Goal: Task Accomplishment & Management: Manage account settings

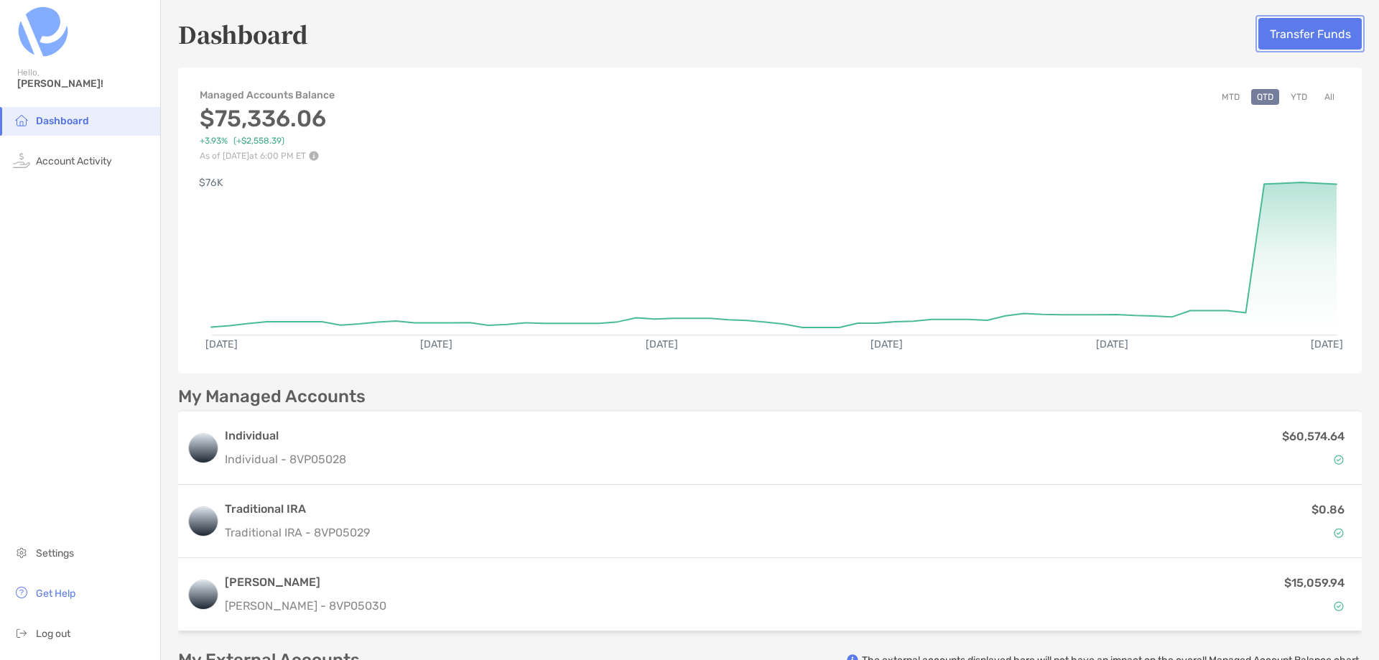
click at [1264, 34] on button "Transfer Funds" at bounding box center [1309, 34] width 103 height 32
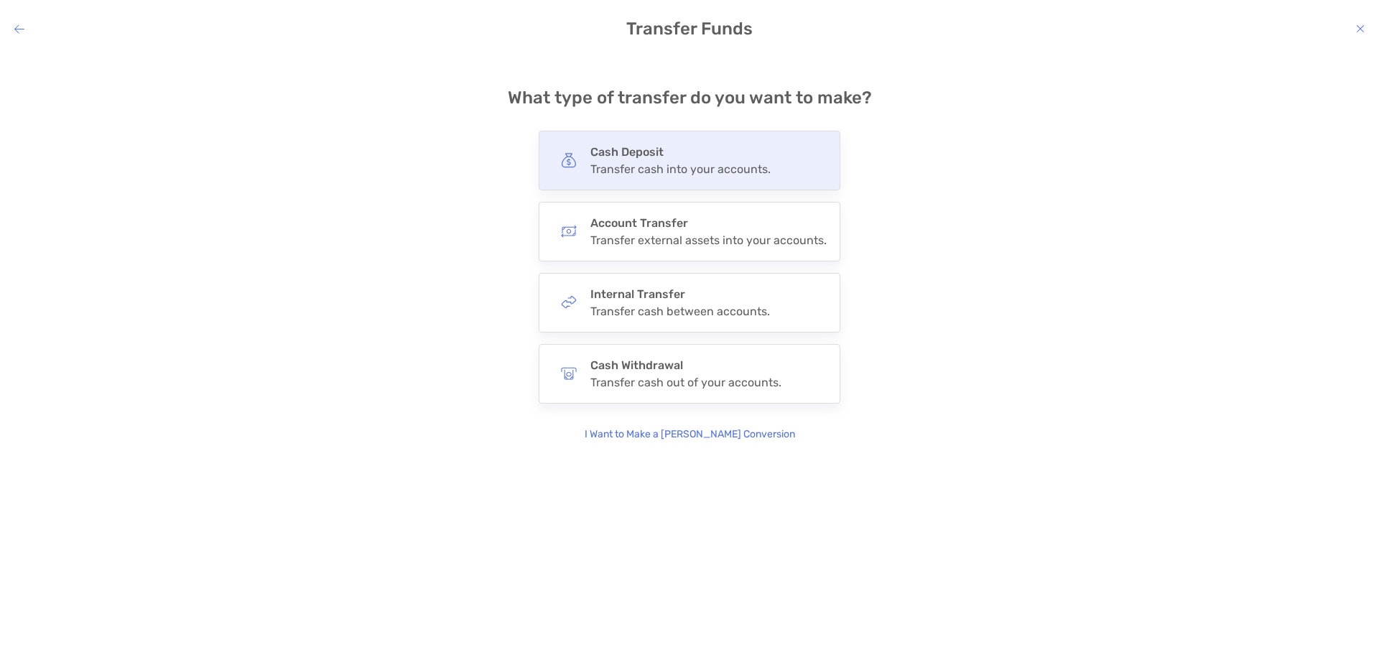
click at [668, 167] on div "Transfer cash into your accounts." at bounding box center [680, 169] width 180 height 14
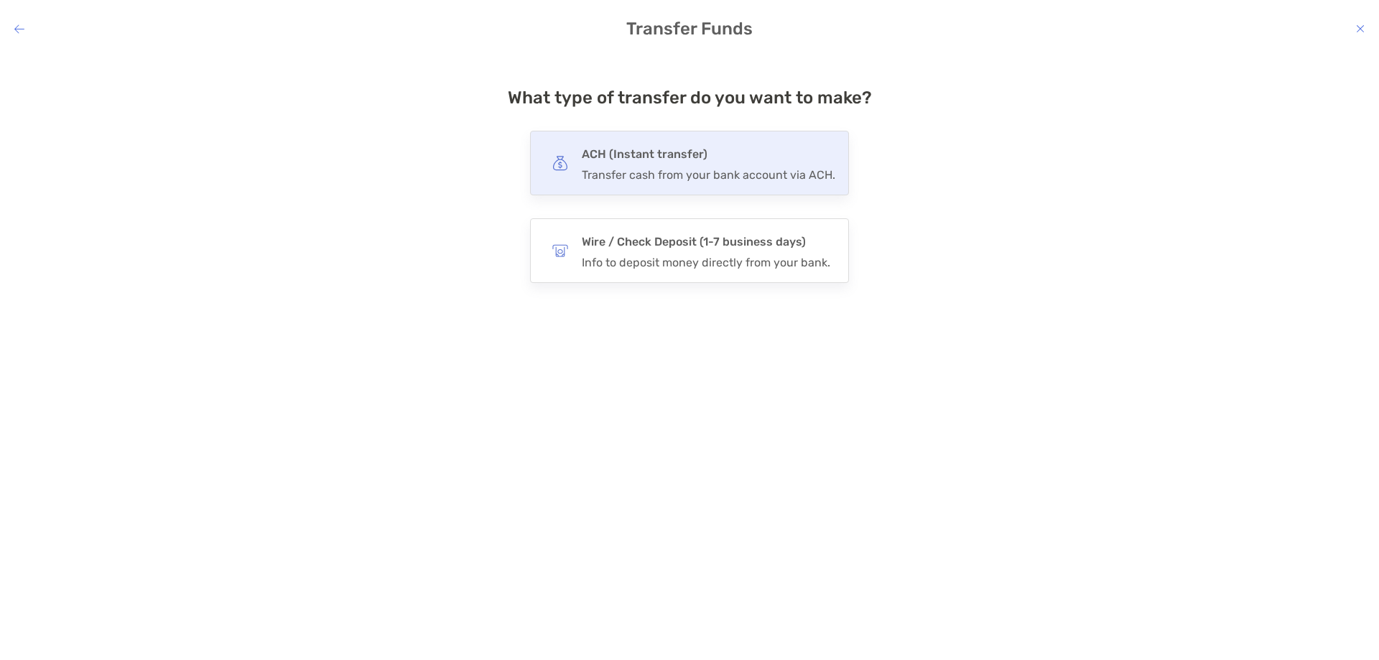
click at [711, 156] on h4 "ACH (Instant transfer)" at bounding box center [708, 154] width 253 height 20
click at [0, 0] on input "***" at bounding box center [0, 0] width 0 height 0
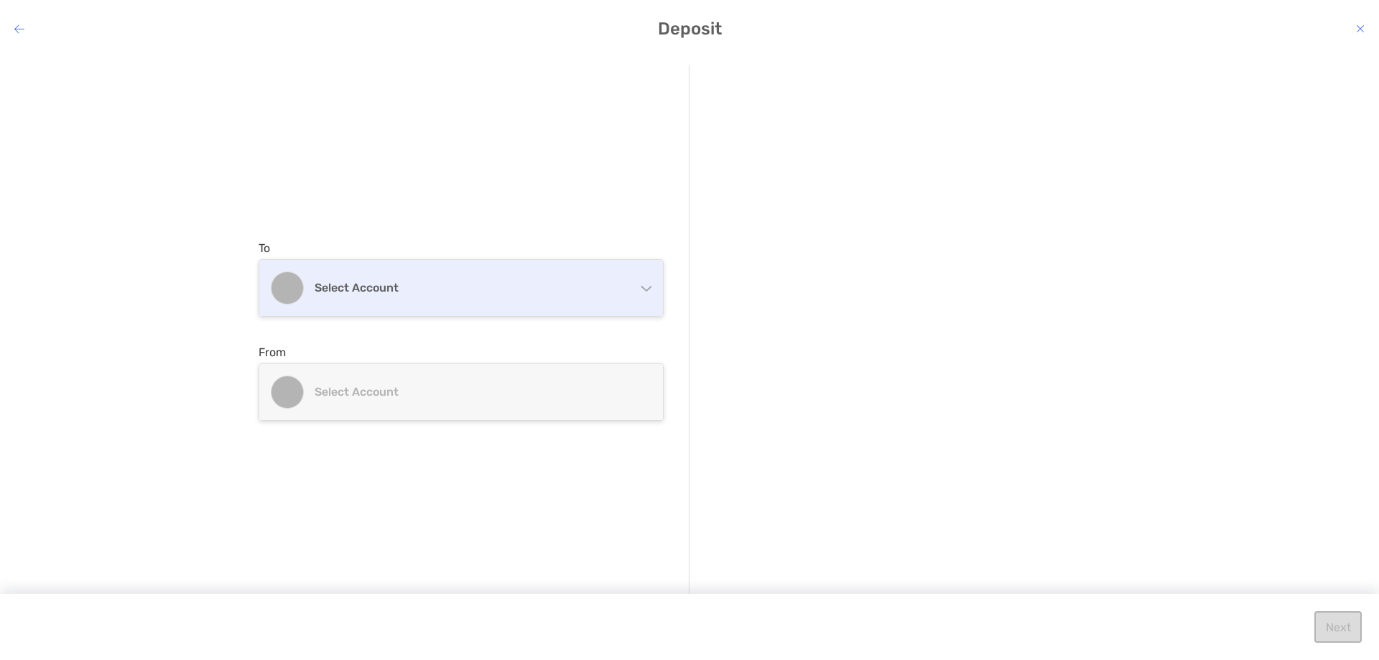
click at [437, 304] on div "Select account" at bounding box center [461, 288] width 404 height 56
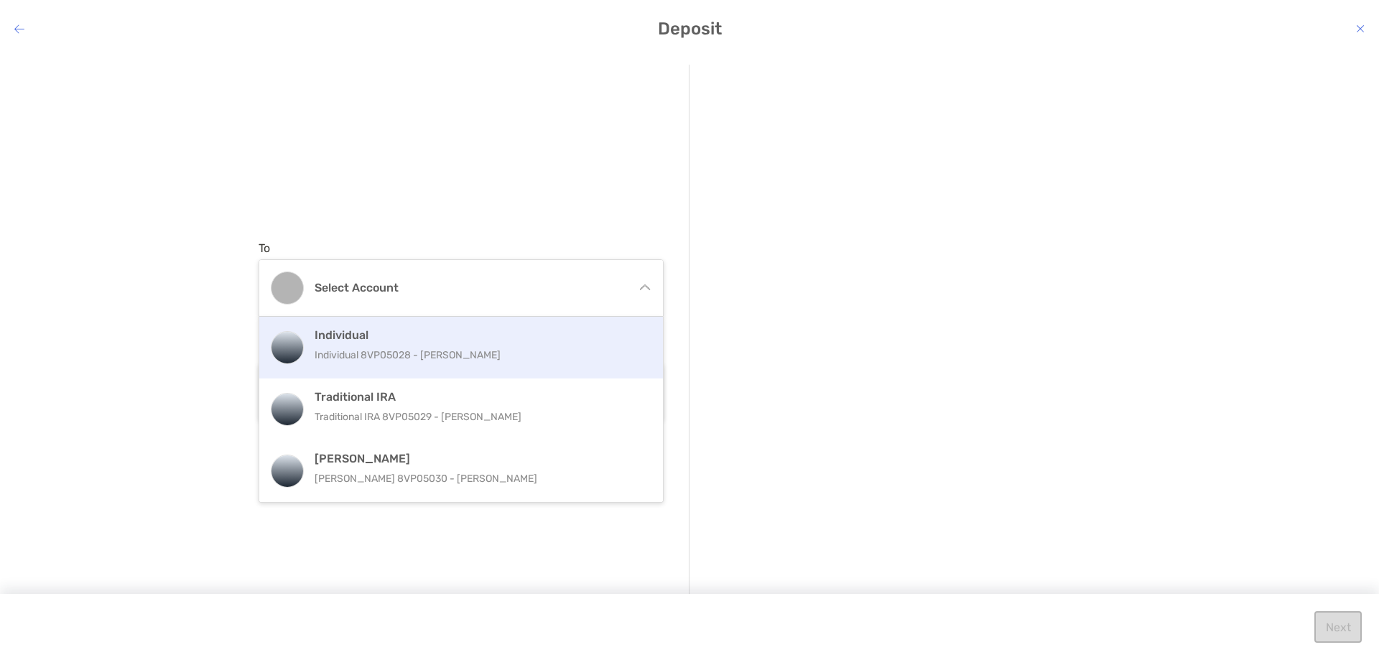
click at [427, 335] on h4 "Individual" at bounding box center [477, 335] width 324 height 14
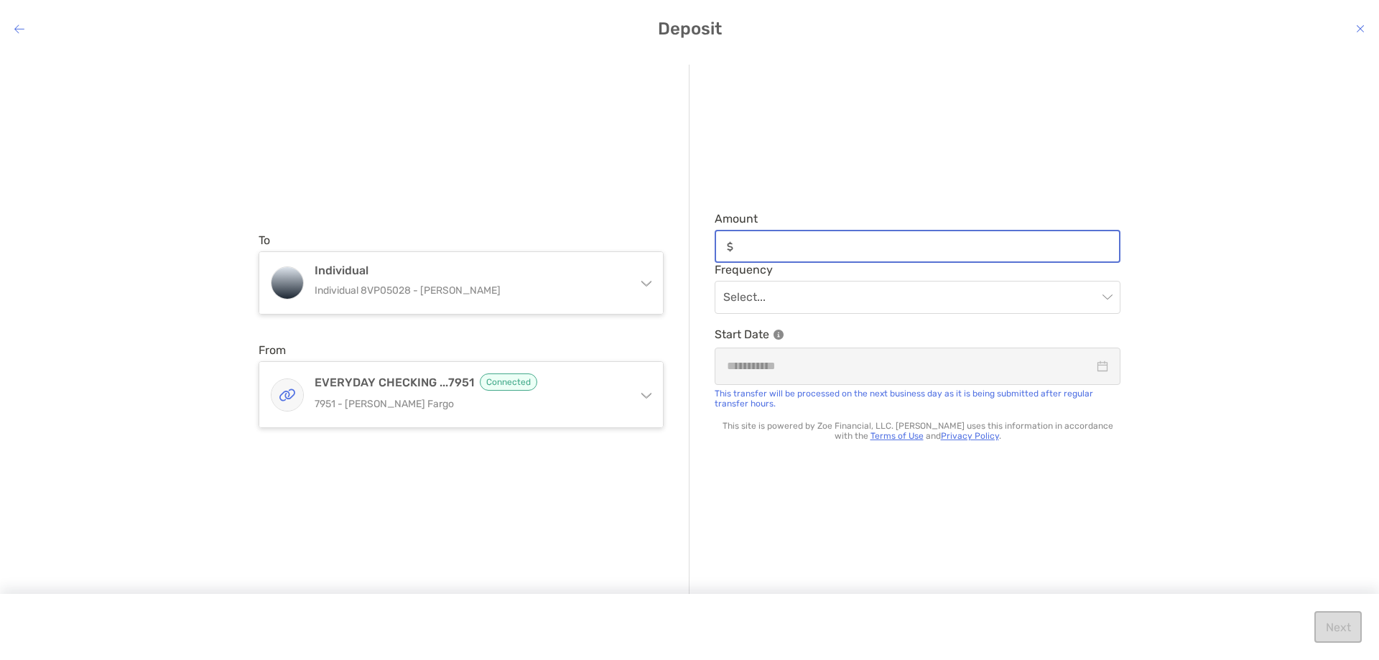
click at [778, 252] on input "Amount" at bounding box center [929, 247] width 380 height 12
type input "******"
click at [822, 293] on input "modal" at bounding box center [910, 297] width 374 height 32
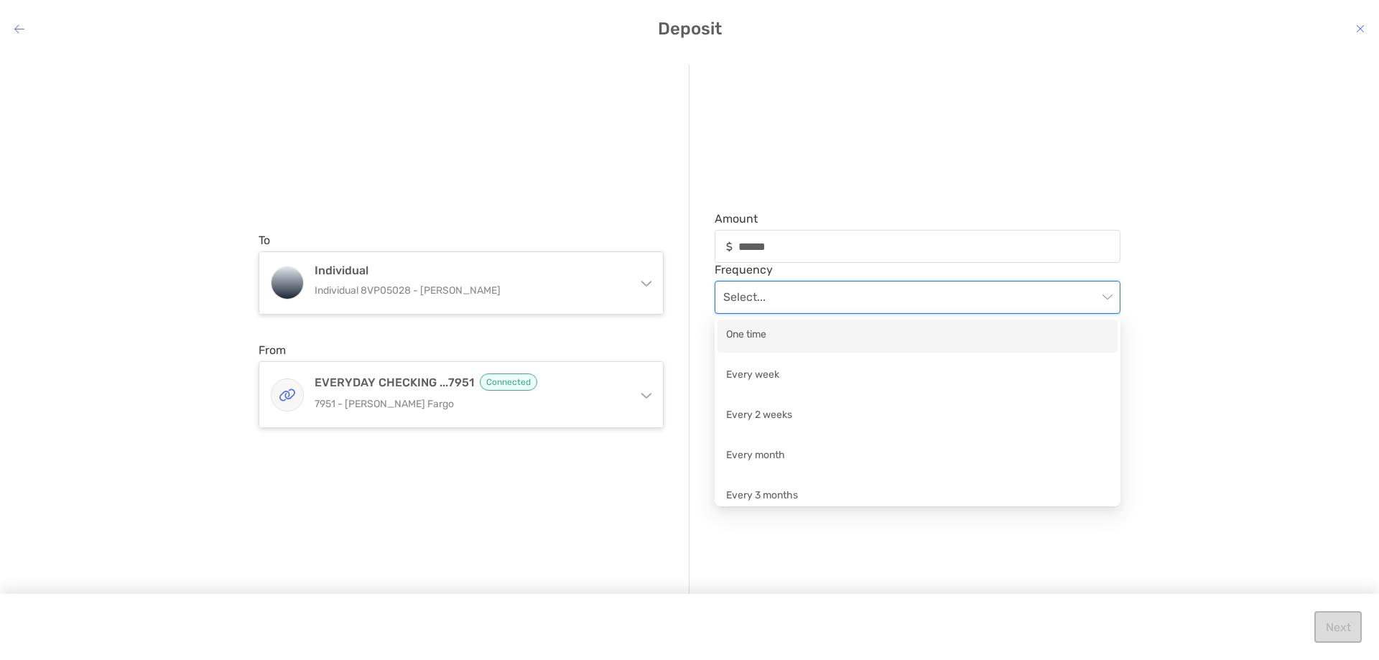
click at [797, 340] on div "One time" at bounding box center [917, 336] width 383 height 18
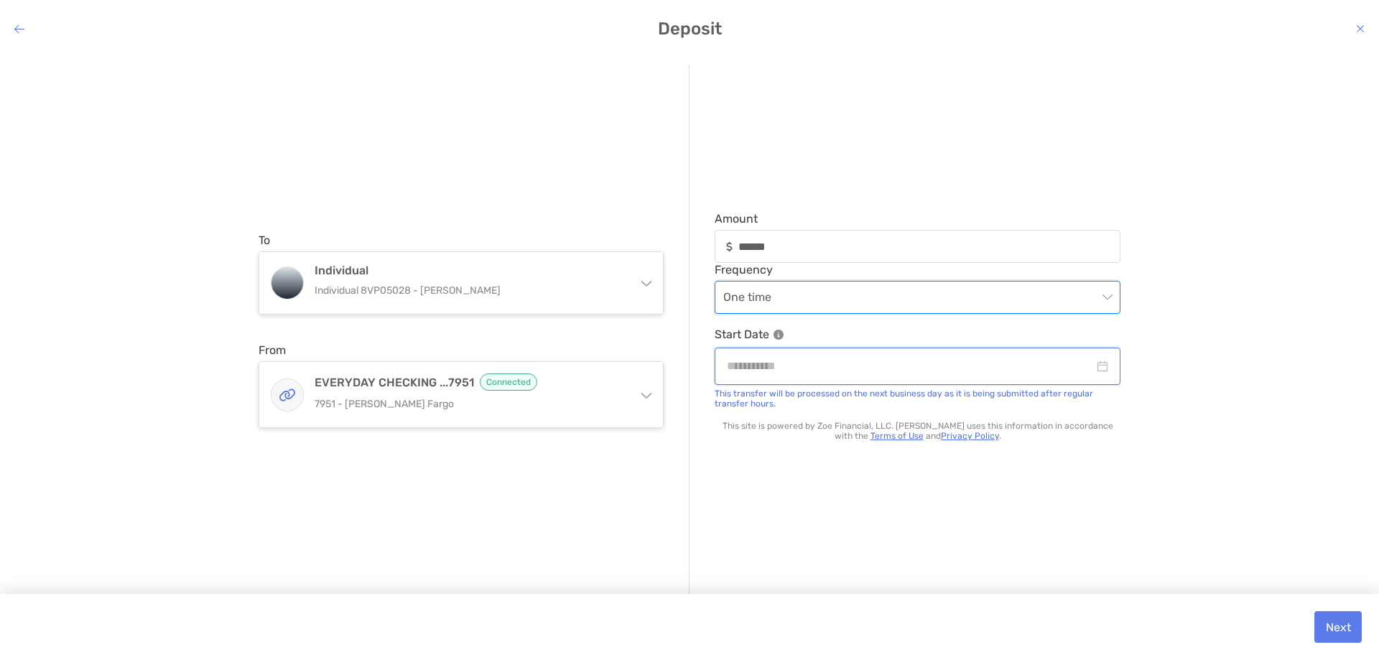
click at [771, 360] on input "modal" at bounding box center [910, 366] width 367 height 18
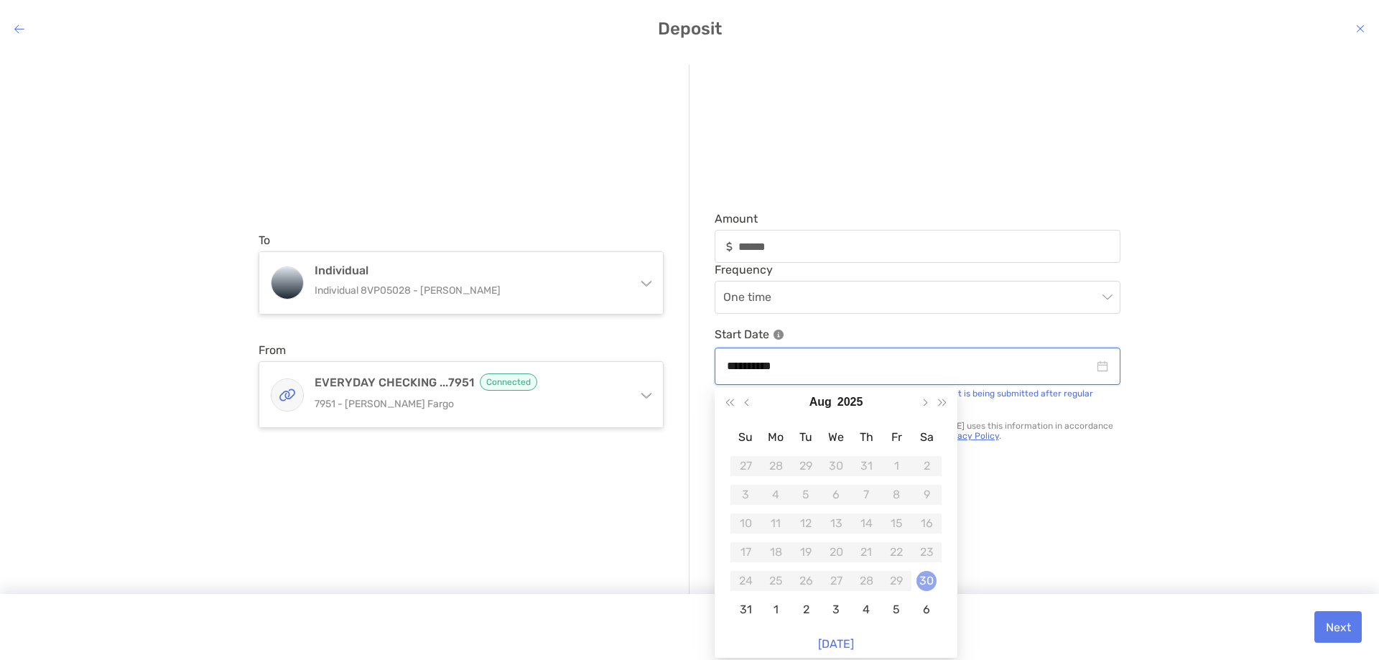
type input "**********"
click at [919, 581] on div "30" at bounding box center [926, 581] width 20 height 20
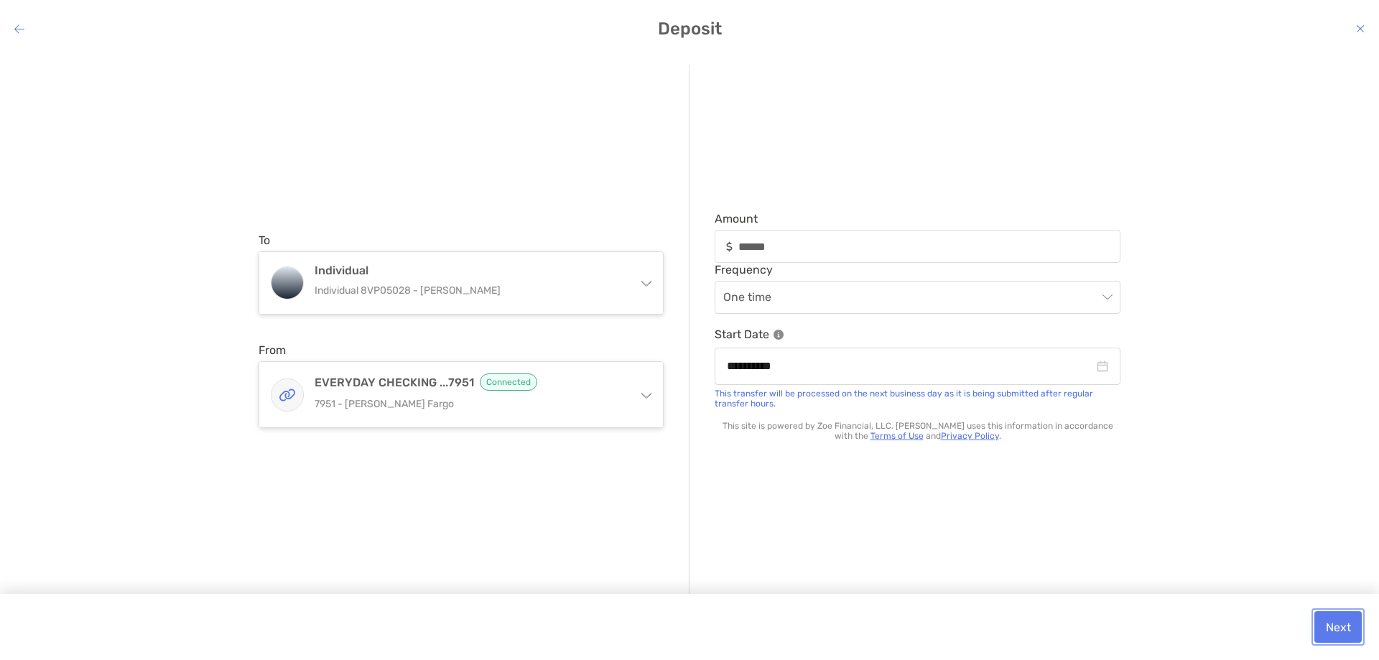
click at [1325, 612] on button "Next" at bounding box center [1337, 627] width 47 height 32
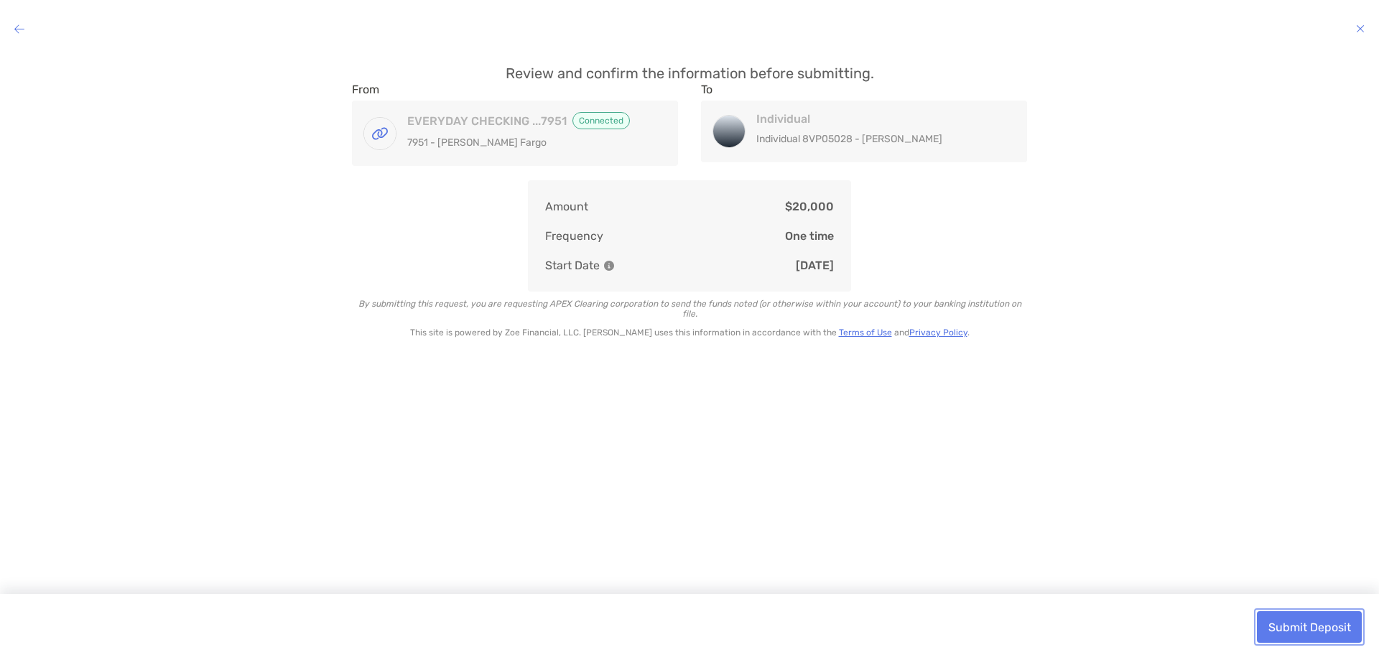
click at [1325, 612] on button "Submit Deposit" at bounding box center [1309, 627] width 105 height 32
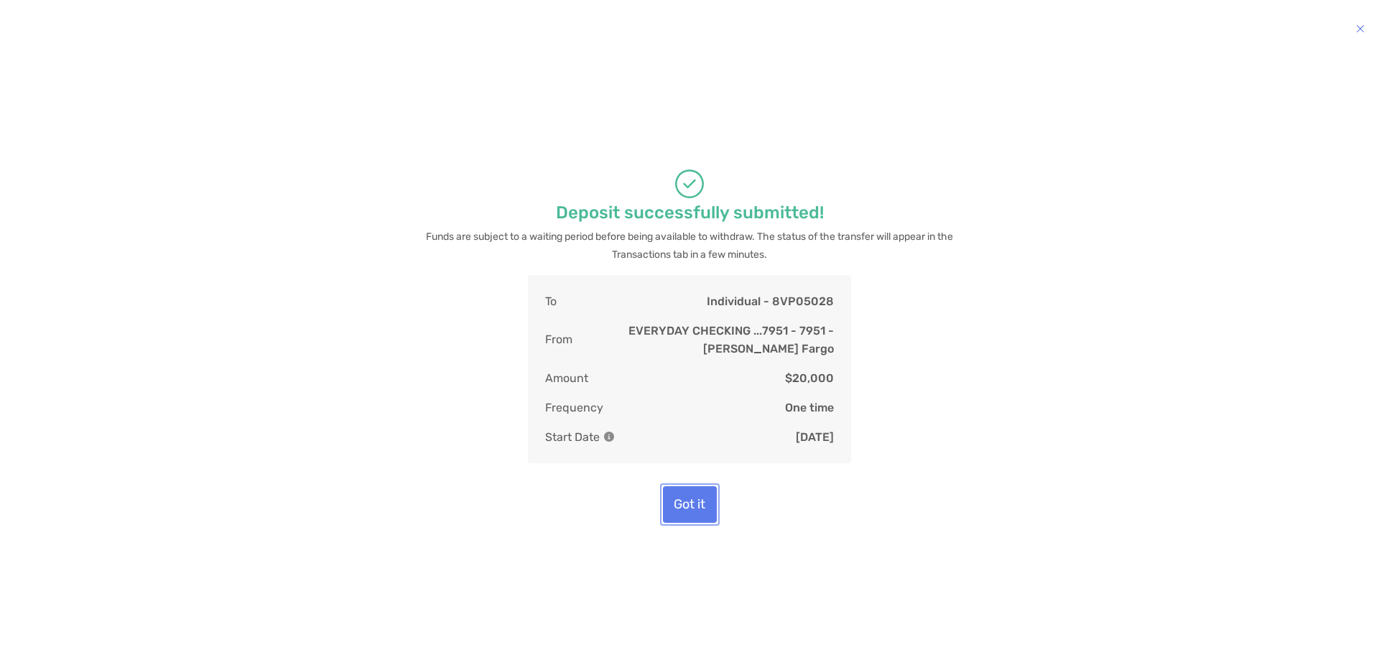
click at [686, 514] on button "Got it" at bounding box center [690, 504] width 54 height 37
